Goal: Check status: Check status

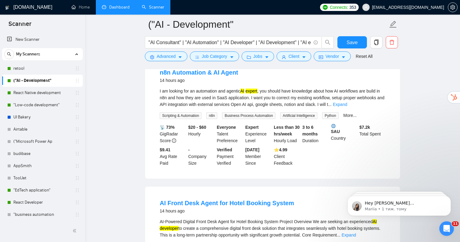
click at [113, 6] on link "Dashboard" at bounding box center [116, 7] width 28 height 5
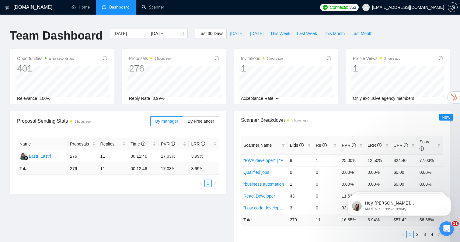
click at [236, 30] on span "Today" at bounding box center [236, 33] width 13 height 7
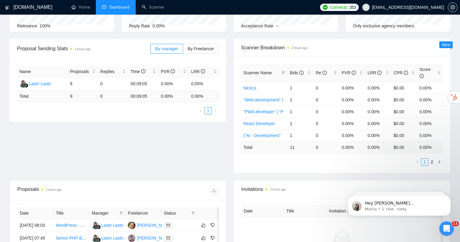
scroll to position [74, 0]
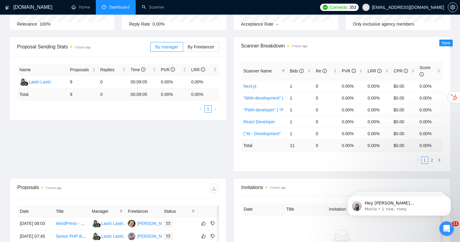
click at [431, 157] on link "2" at bounding box center [432, 160] width 7 height 7
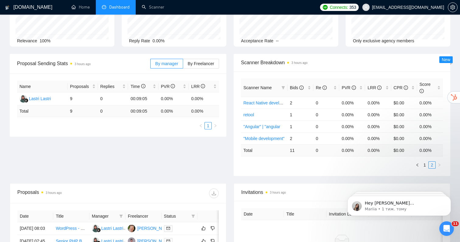
scroll to position [58, 0]
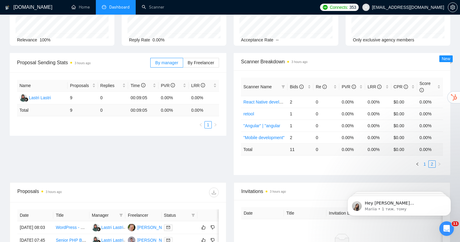
click at [423, 161] on link "1" at bounding box center [425, 164] width 7 height 7
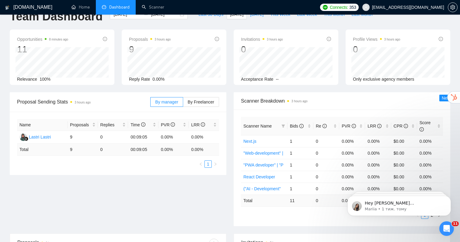
scroll to position [0, 0]
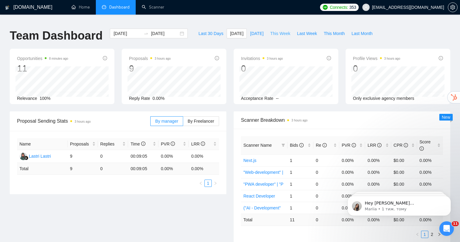
click at [280, 30] on span "This Week" at bounding box center [280, 33] width 20 height 7
type input "2025-09-22"
type input "2025-09-28"
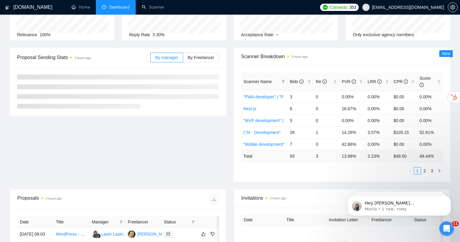
scroll to position [65, 0]
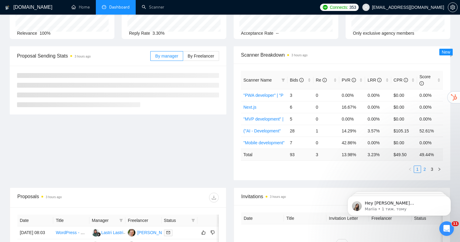
click at [424, 166] on link "2" at bounding box center [425, 169] width 7 height 7
click at [432, 166] on link "3" at bounding box center [432, 169] width 7 height 7
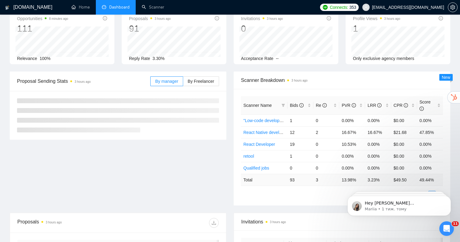
scroll to position [0, 0]
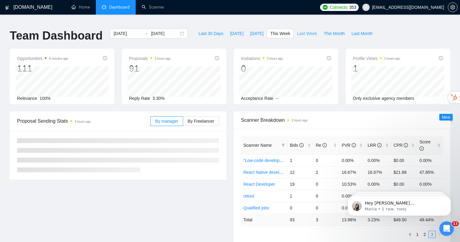
click at [303, 32] on span "Last Week" at bounding box center [307, 33] width 20 height 7
type input "2025-09-15"
type input "2025-09-21"
